Goal: Task Accomplishment & Management: Use online tool/utility

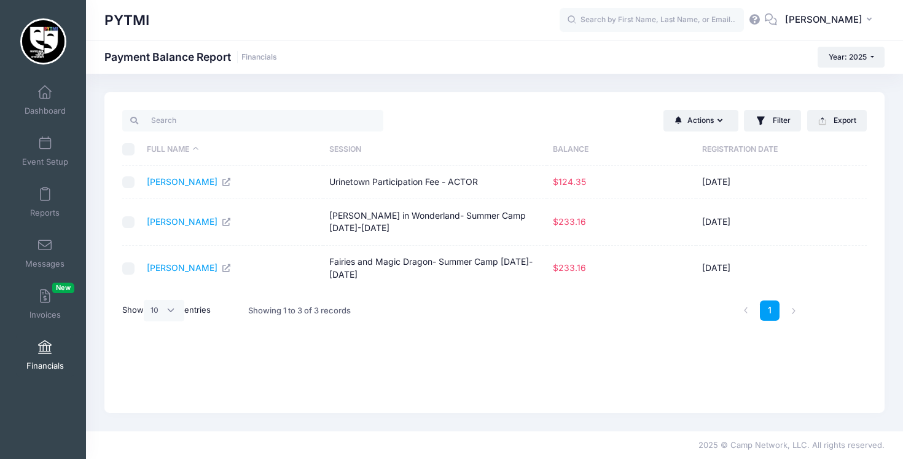
select select "10"
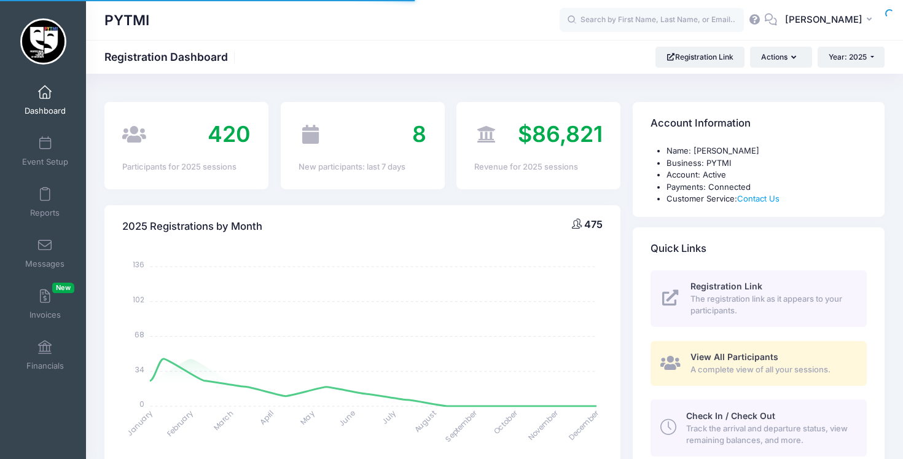
select select
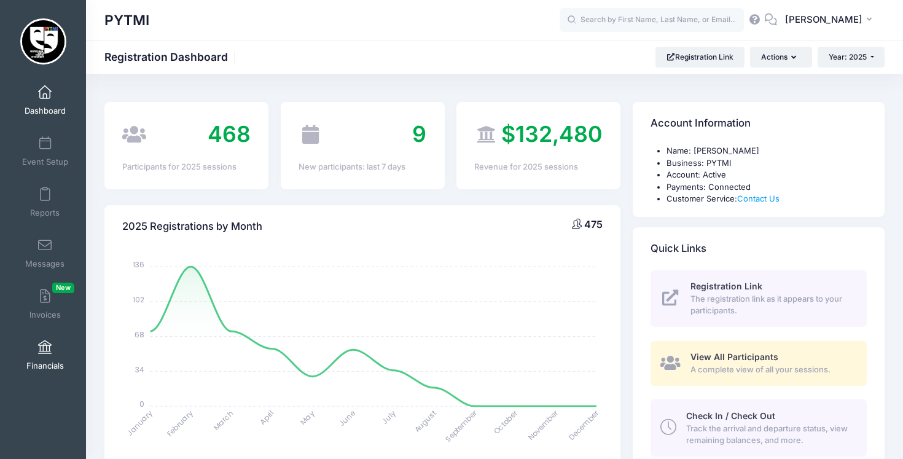
click at [45, 344] on span at bounding box center [45, 348] width 0 height 14
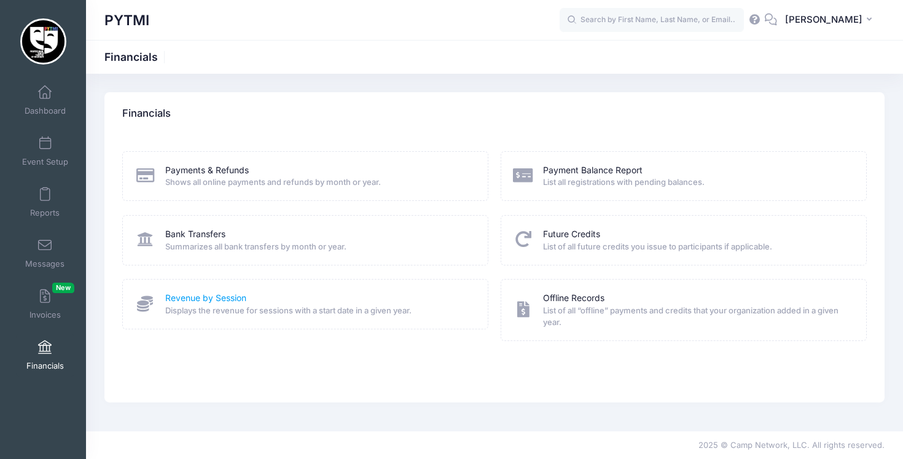
click at [217, 294] on link "Revenue by Session" at bounding box center [205, 298] width 81 height 13
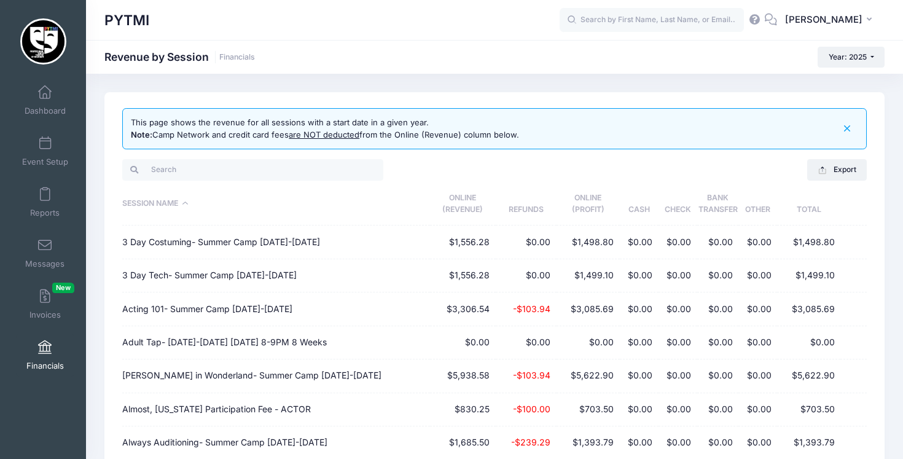
click at [45, 352] on span at bounding box center [45, 348] width 0 height 14
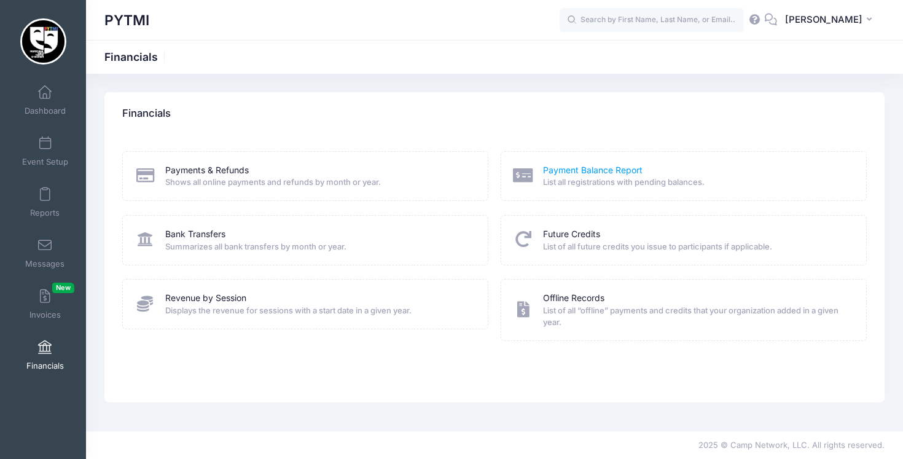
click at [589, 170] on link "Payment Balance Report" at bounding box center [593, 170] width 100 height 13
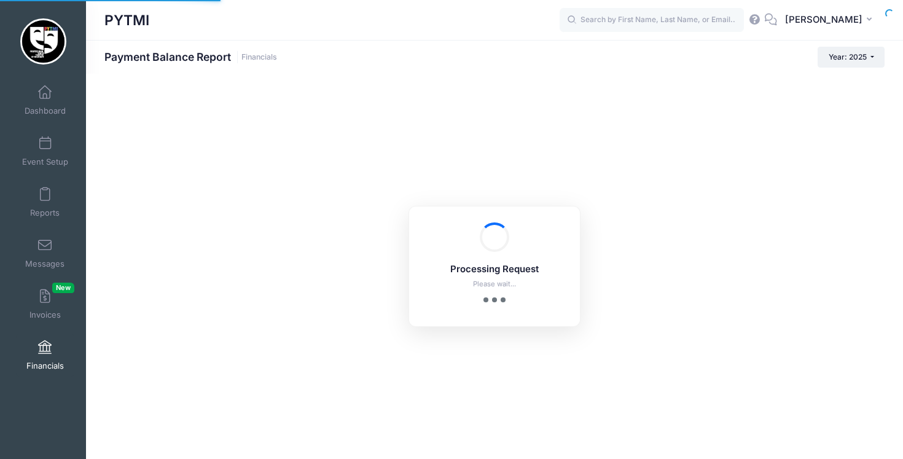
select select "10"
